Goal: Task Accomplishment & Management: Use online tool/utility

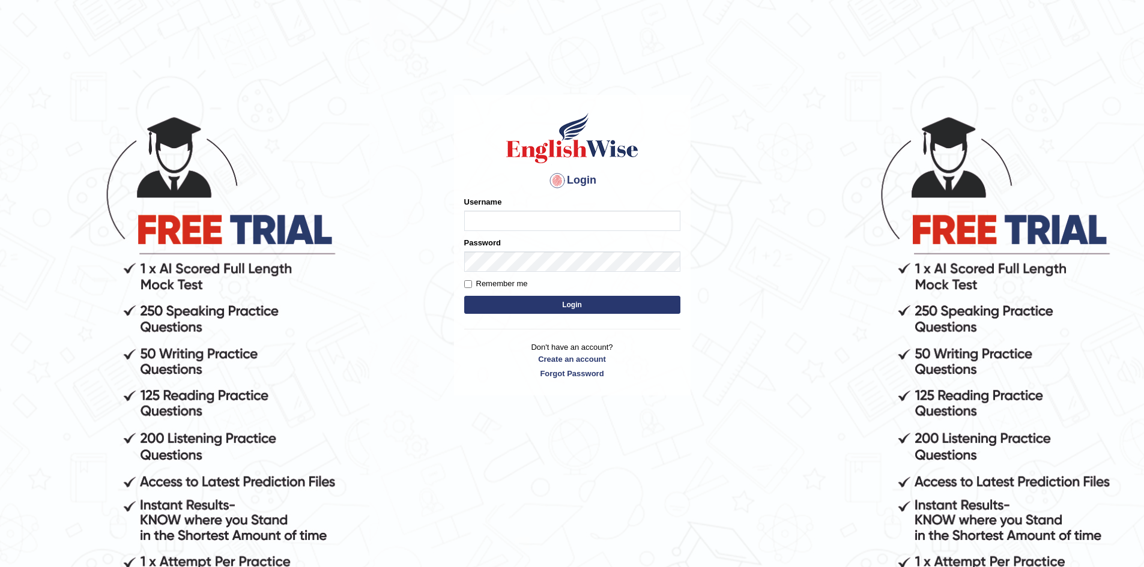
type input "k"
click at [484, 223] on input "Kareta" at bounding box center [572, 221] width 216 height 20
click at [485, 221] on input "Kaeta" at bounding box center [572, 221] width 216 height 20
click at [522, 223] on input "Kaewta" at bounding box center [572, 221] width 216 height 20
type input "KaewtaPumsuwan"
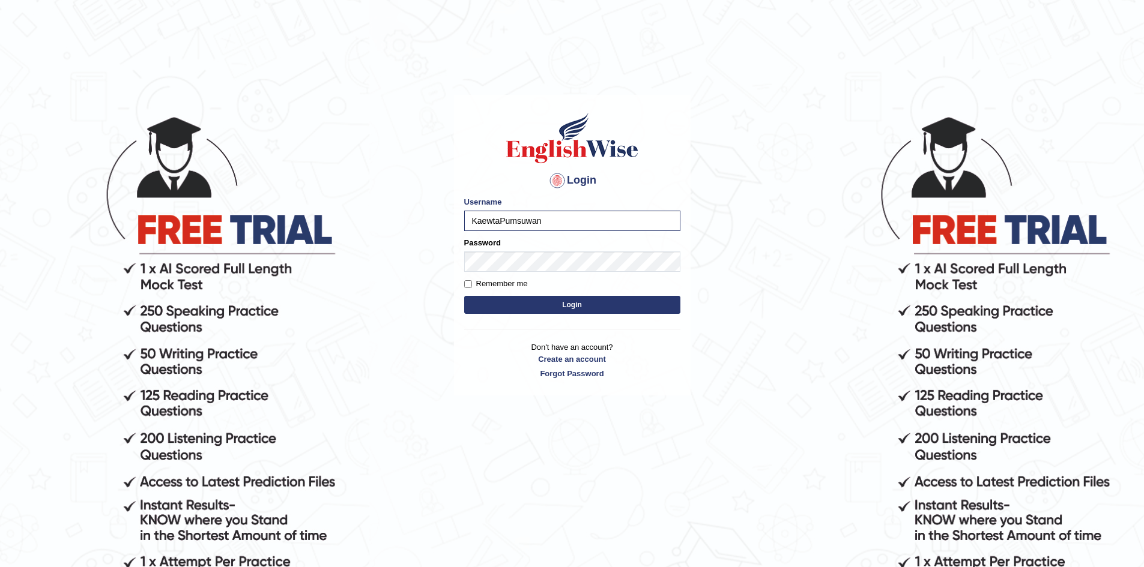
click at [611, 306] on button "Login" at bounding box center [572, 305] width 216 height 18
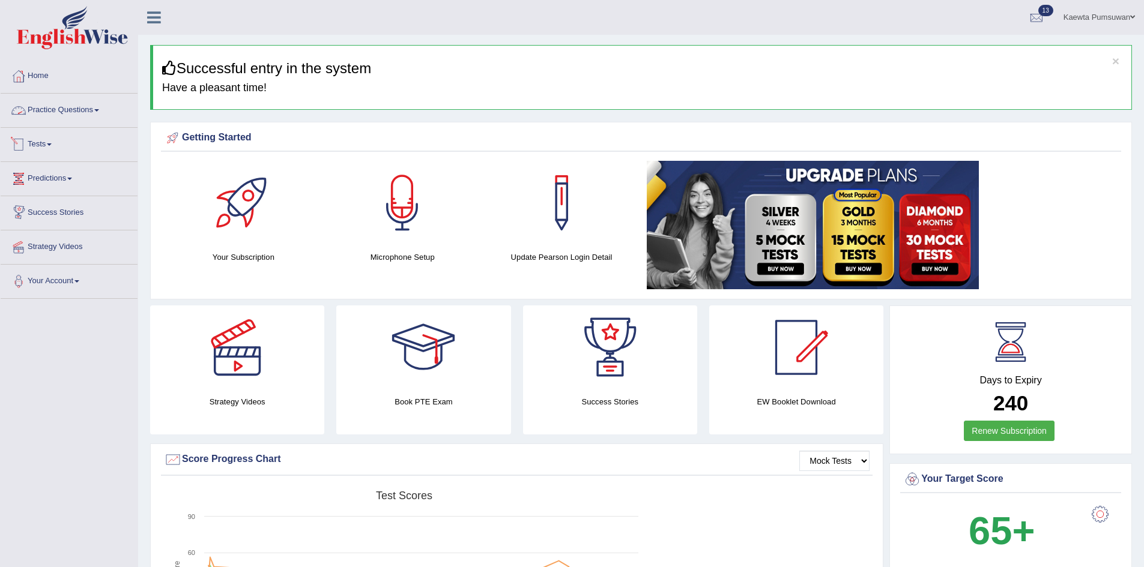
click at [101, 109] on link "Practice Questions" at bounding box center [69, 109] width 137 height 30
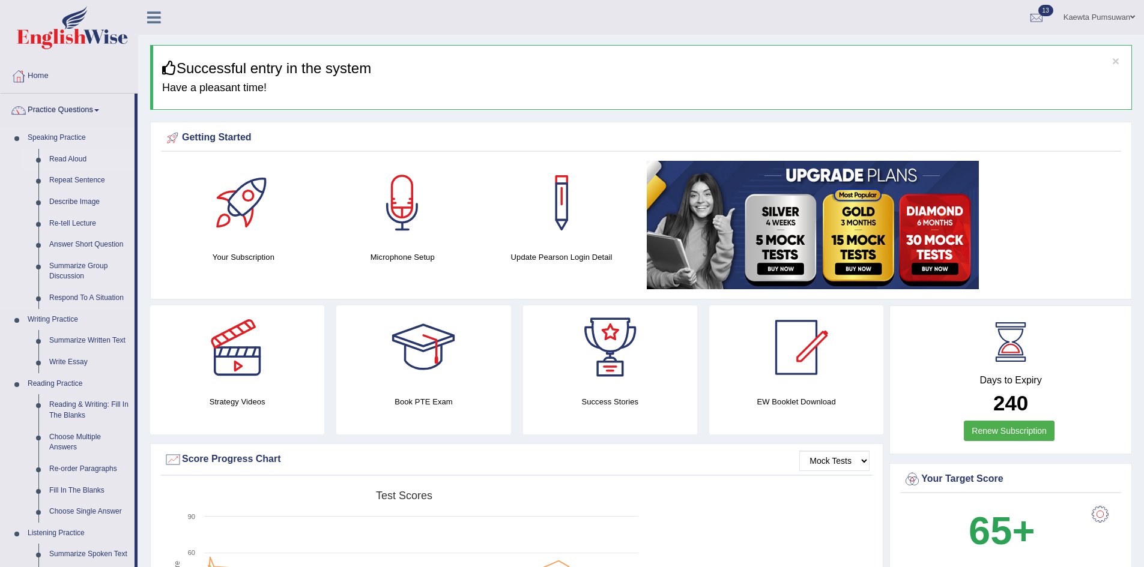
click at [73, 157] on link "Read Aloud" at bounding box center [89, 160] width 91 height 22
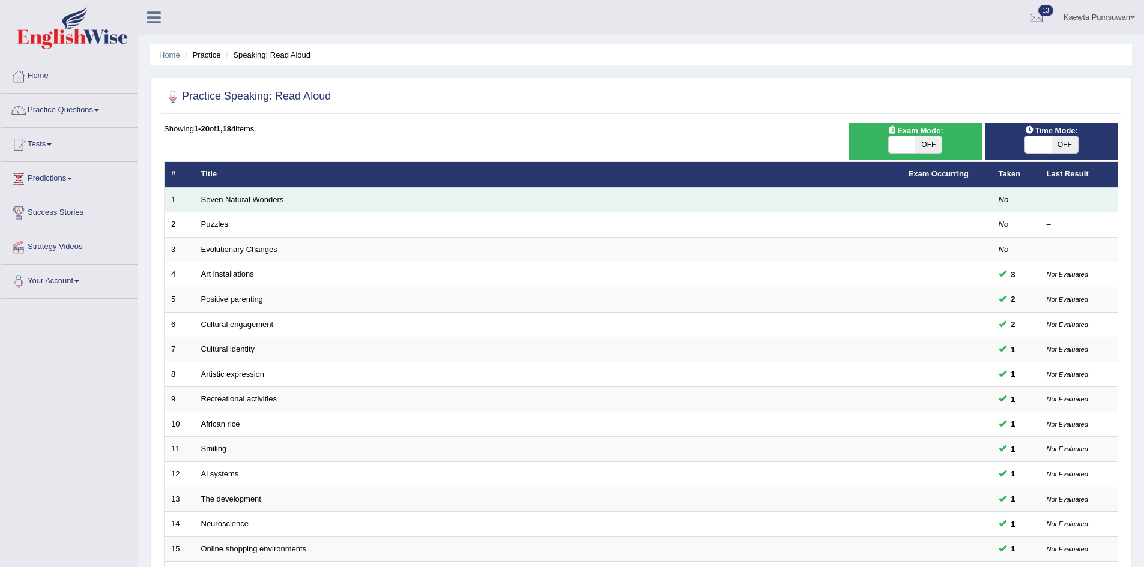
click at [247, 199] on link "Seven Natural Wonders" at bounding box center [242, 199] width 83 height 9
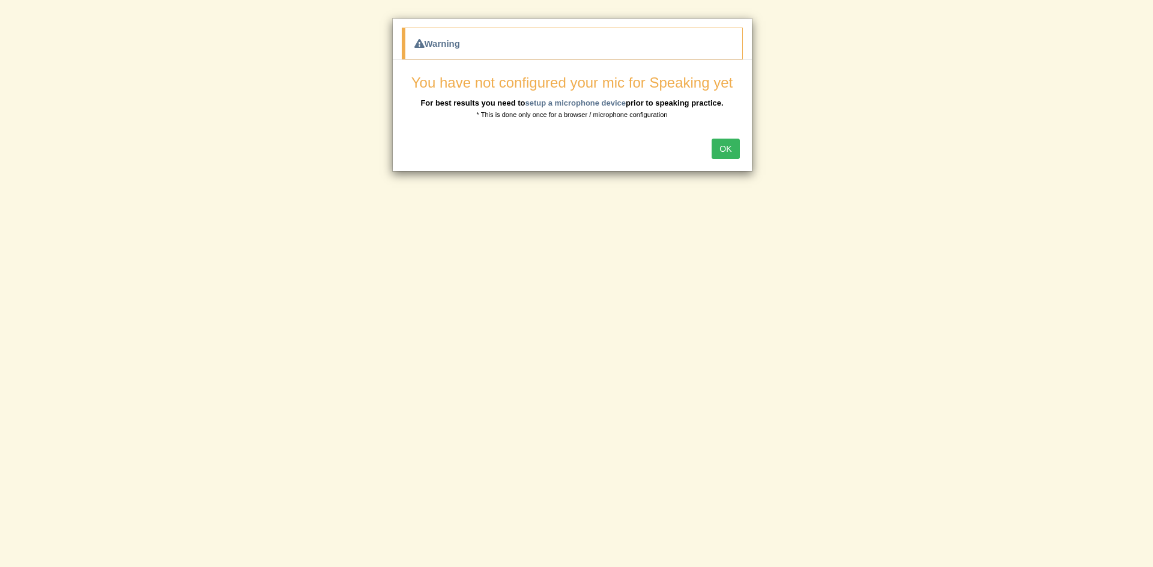
click at [726, 146] on button "OK" at bounding box center [725, 149] width 28 height 20
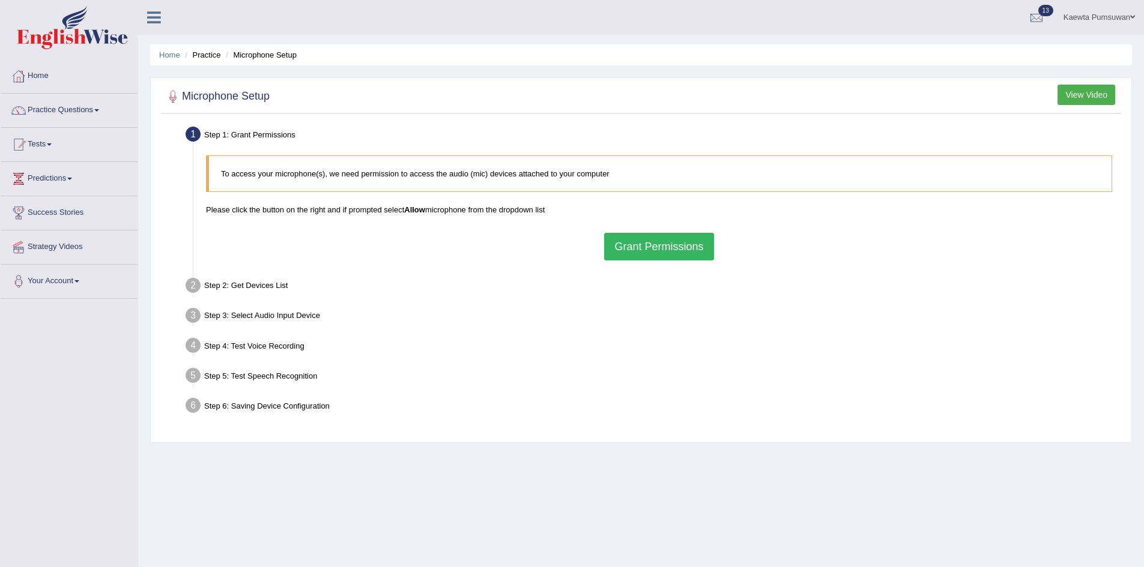
click at [649, 244] on button "Grant Permissions" at bounding box center [658, 247] width 109 height 28
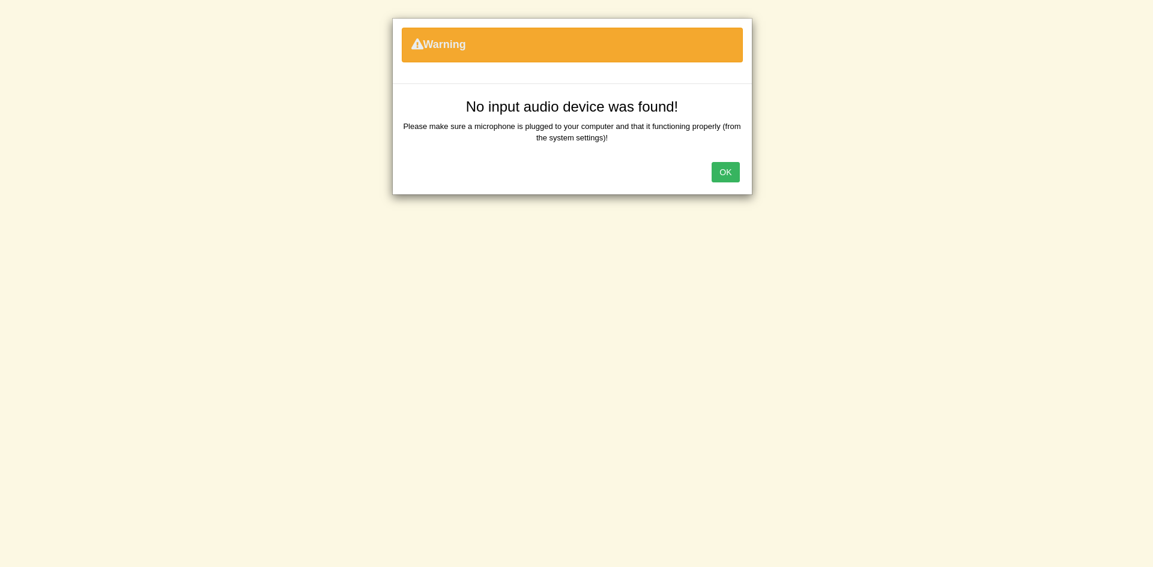
click at [725, 168] on button "OK" at bounding box center [725, 172] width 28 height 20
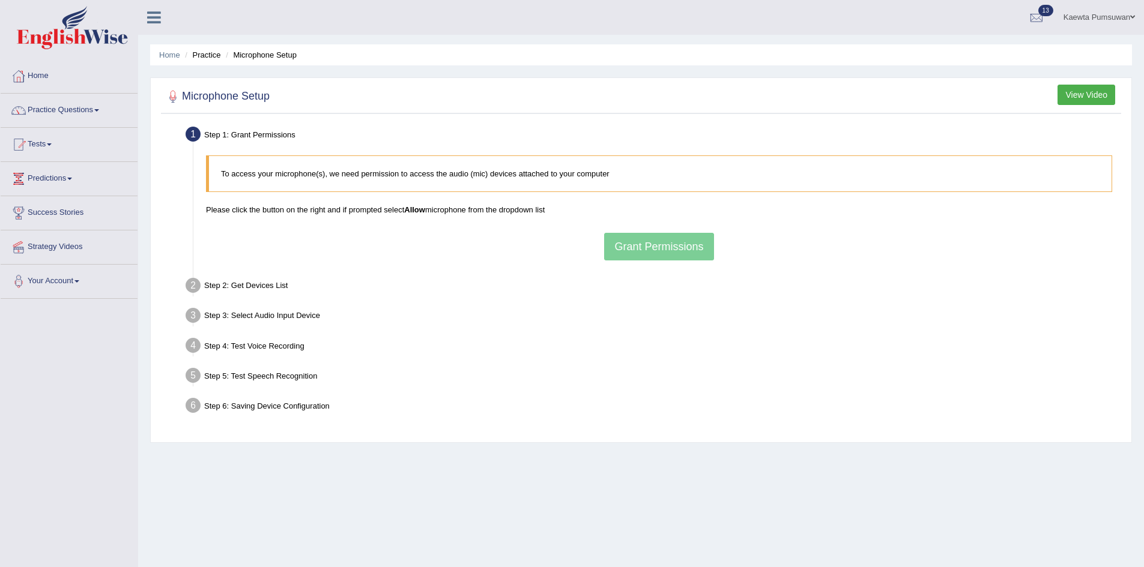
click at [97, 106] on link "Practice Questions" at bounding box center [69, 109] width 137 height 30
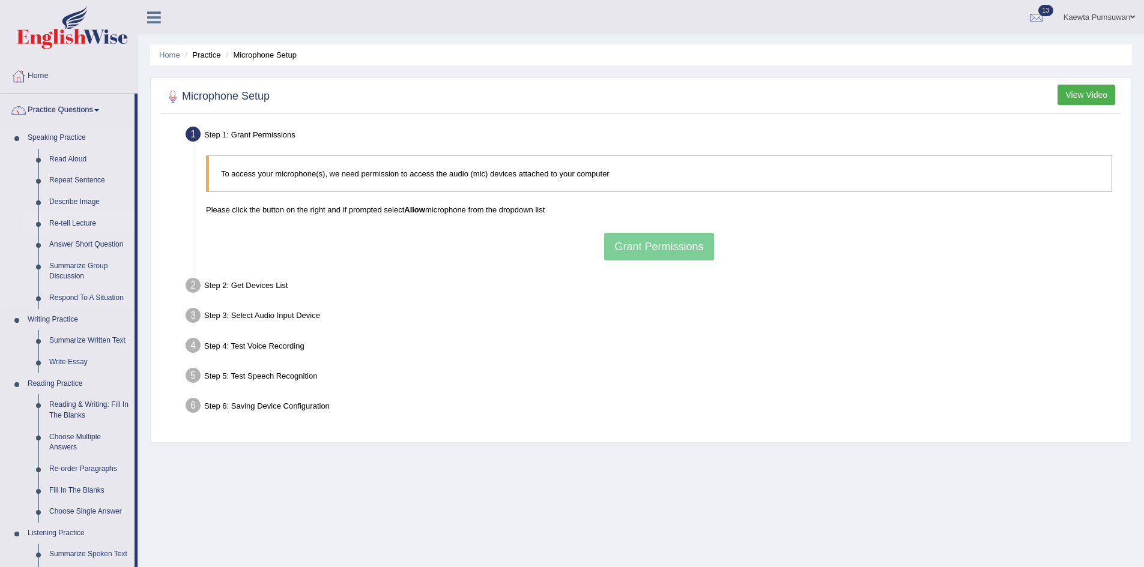
click at [71, 223] on link "Re-tell Lecture" at bounding box center [89, 224] width 91 height 22
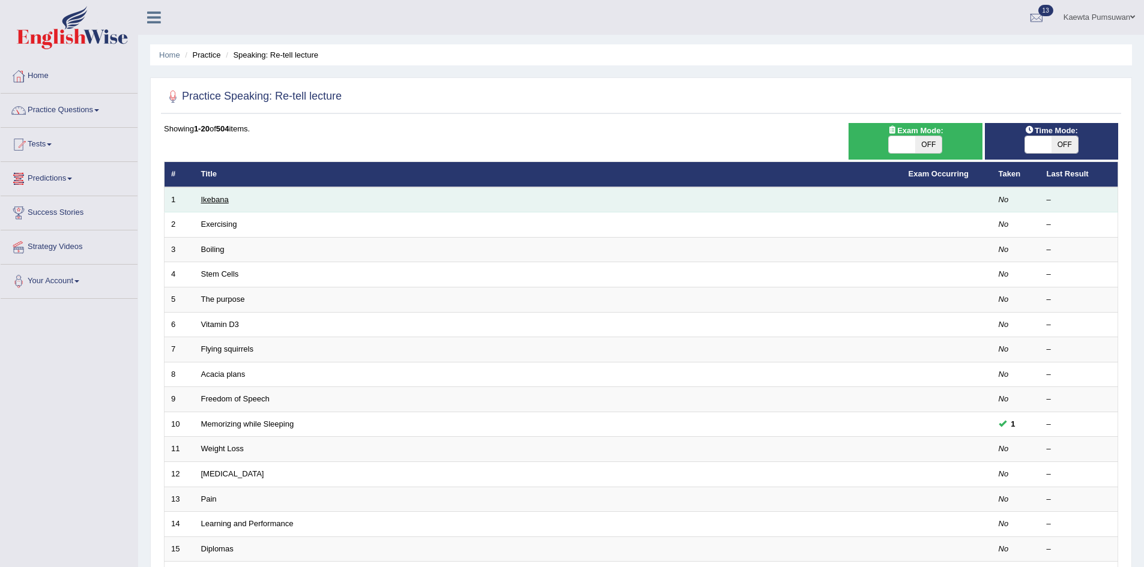
click at [209, 199] on link "Ikebana" at bounding box center [215, 199] width 28 height 9
